Goal: Transaction & Acquisition: Subscribe to service/newsletter

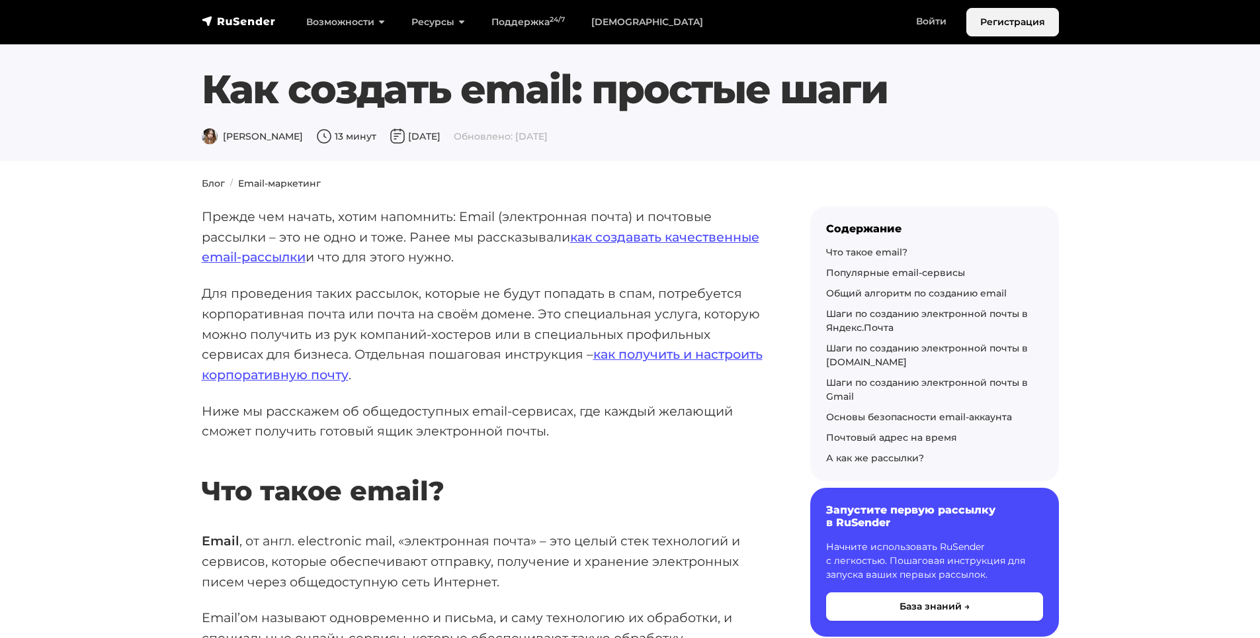
click at [1001, 19] on link "Регистрация" at bounding box center [1012, 22] width 93 height 28
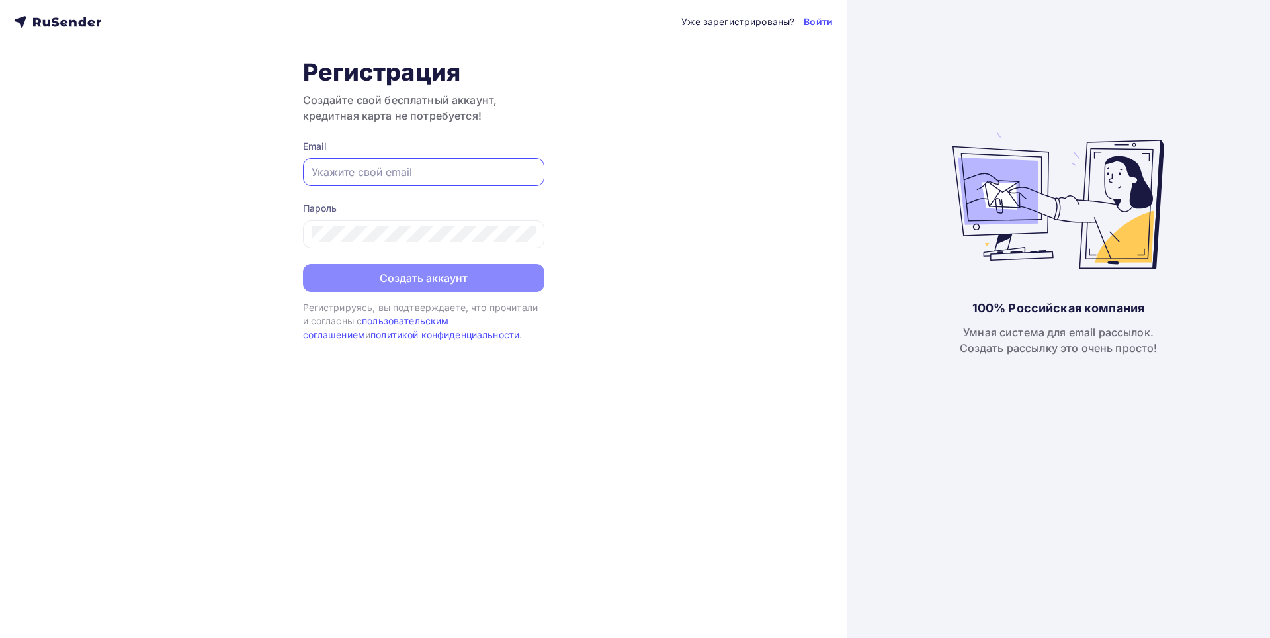
click at [489, 176] on input "text" at bounding box center [423, 172] width 224 height 16
click at [210, 177] on div "Уже зарегистрированы? Войти Регистрация Создайте свой бесплатный аккаунт, креди…" at bounding box center [423, 319] width 846 height 638
click at [322, 245] on div at bounding box center [423, 234] width 241 height 28
click at [383, 170] on input "text" at bounding box center [423, 172] width 224 height 16
paste input "-ma178211@"
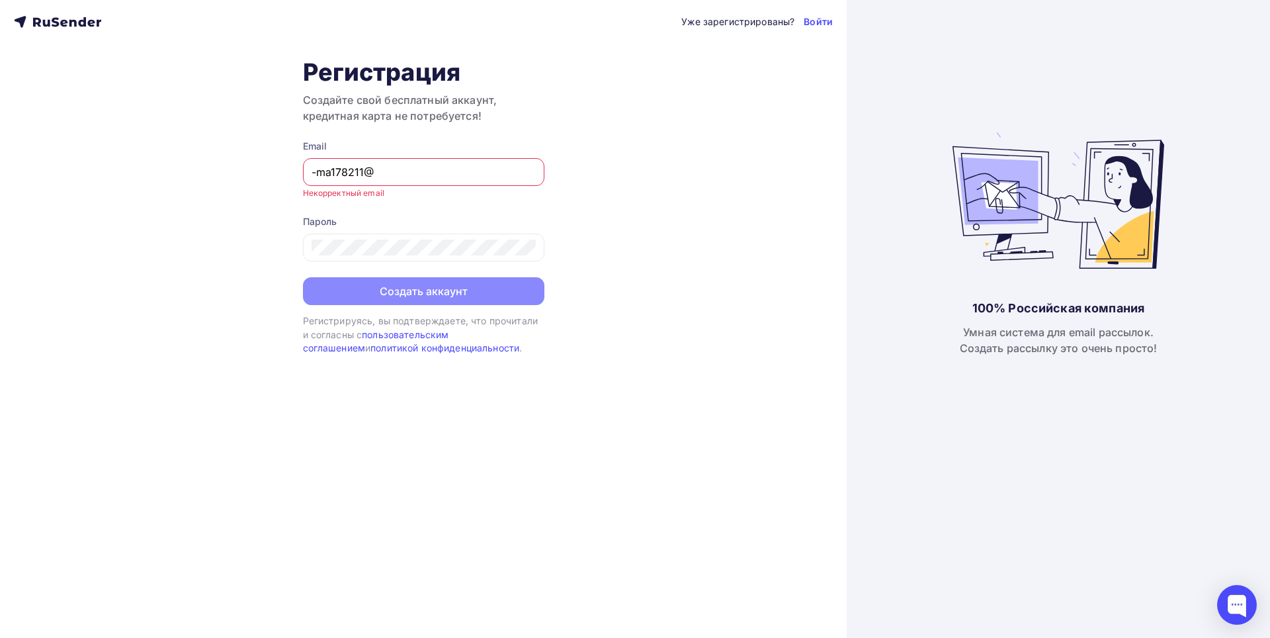
click at [314, 171] on input "-ma178211@" at bounding box center [423, 172] width 224 height 16
click at [382, 169] on input "ma178211@" at bounding box center [423, 172] width 224 height 16
paste input "atmail.club"
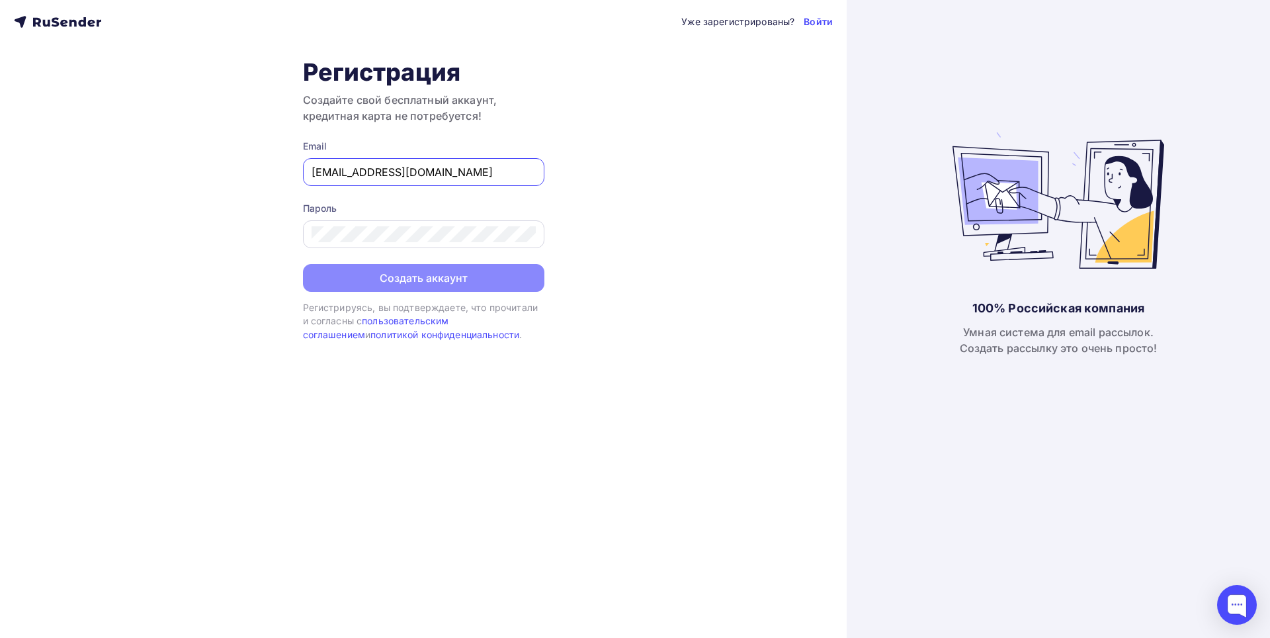
type input "ma178211dhec@atmail.club"
click at [524, 229] on icon at bounding box center [528, 235] width 16 height 16
click at [629, 333] on div "Уже зарегистрированы? Войти Регистрация Создайте свой бесплатный аккаунт, креди…" at bounding box center [423, 319] width 846 height 638
drag, startPoint x: 307, startPoint y: 174, endPoint x: 495, endPoint y: 173, distance: 187.8
click at [497, 172] on div "ma178211dhec@atmail.club" at bounding box center [423, 172] width 241 height 28
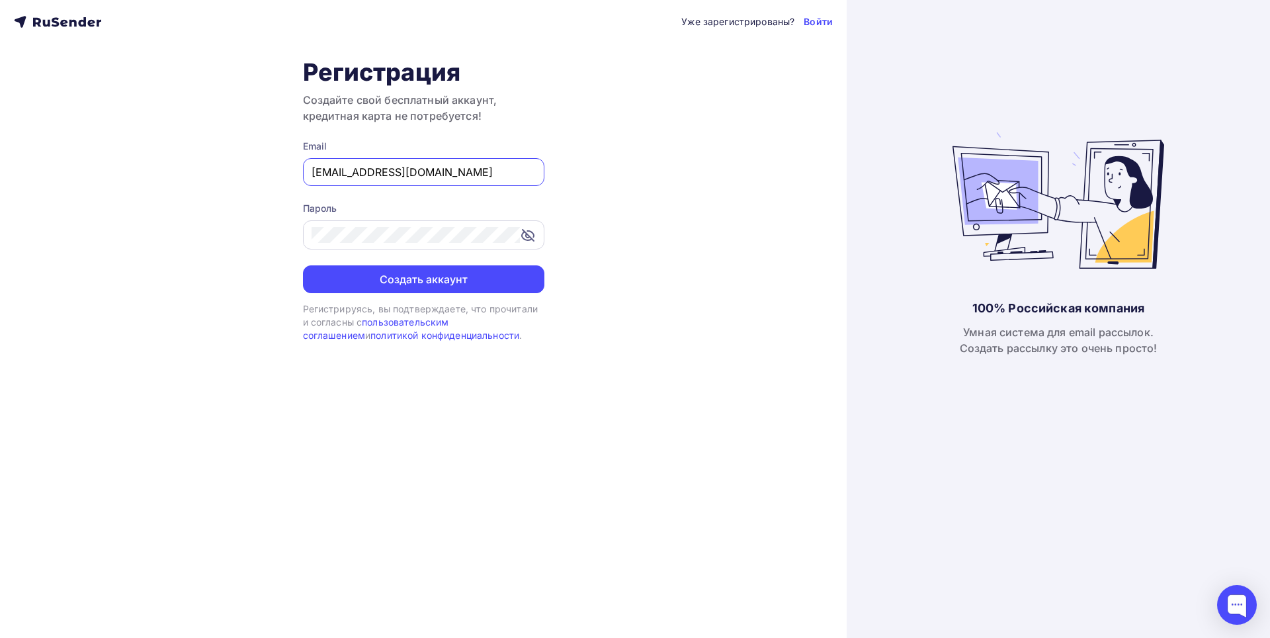
drag, startPoint x: 474, startPoint y: 176, endPoint x: 289, endPoint y: 173, distance: 185.2
click at [289, 173] on div "Уже зарегистрированы? Войти Регистрация Создайте свой бесплатный аккаунт, креди…" at bounding box center [423, 319] width 846 height 638
click at [427, 285] on button "Создать аккаунт" at bounding box center [423, 279] width 241 height 28
click at [433, 279] on button "Создать аккаунт" at bounding box center [423, 279] width 241 height 28
